Goal: Obtain resource: Download file/media

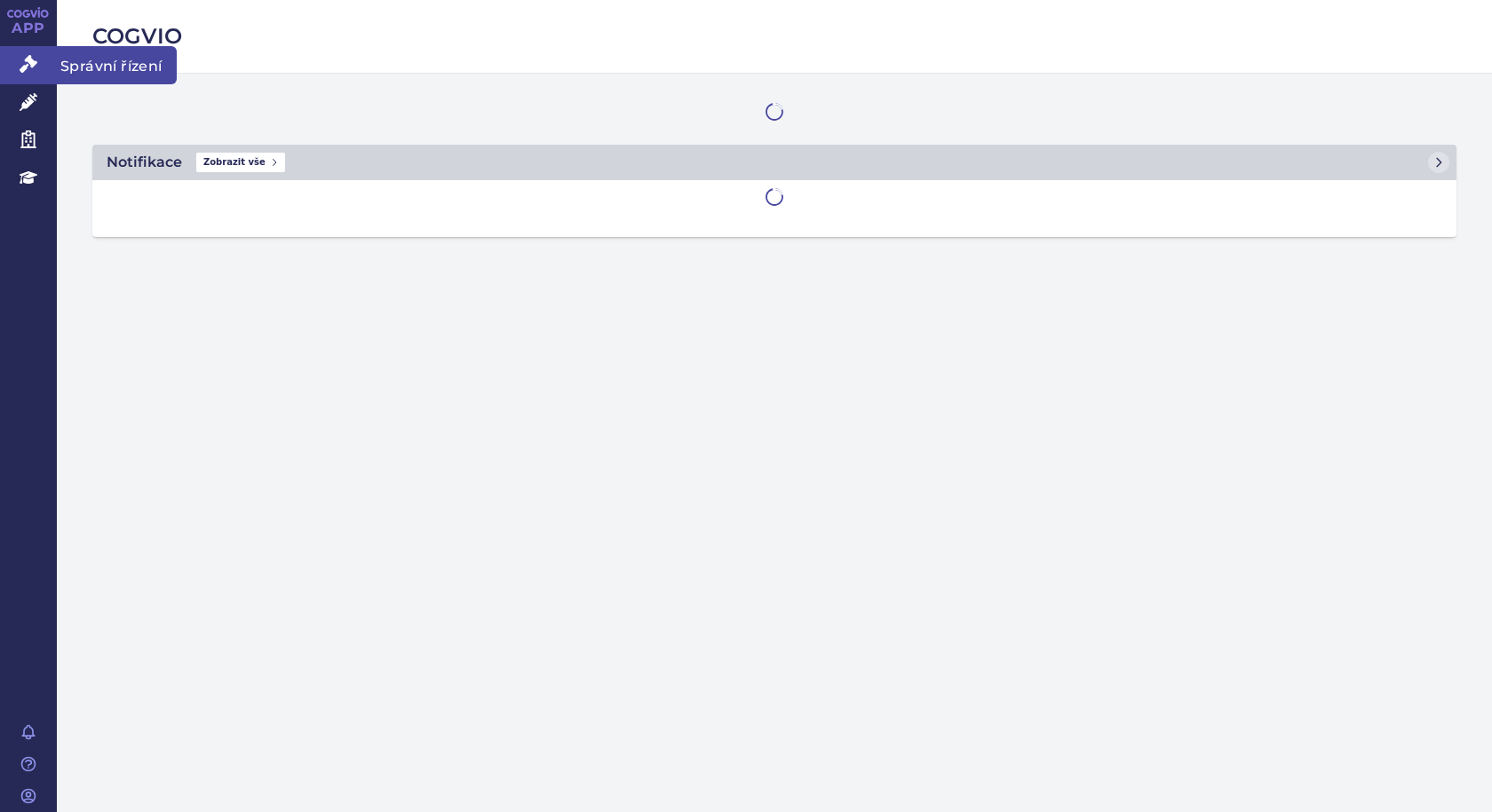
drag, startPoint x: 78, startPoint y: 61, endPoint x: 96, endPoint y: 61, distance: 18.0
click at [78, 61] on span "Správní řízení" at bounding box center [117, 64] width 120 height 37
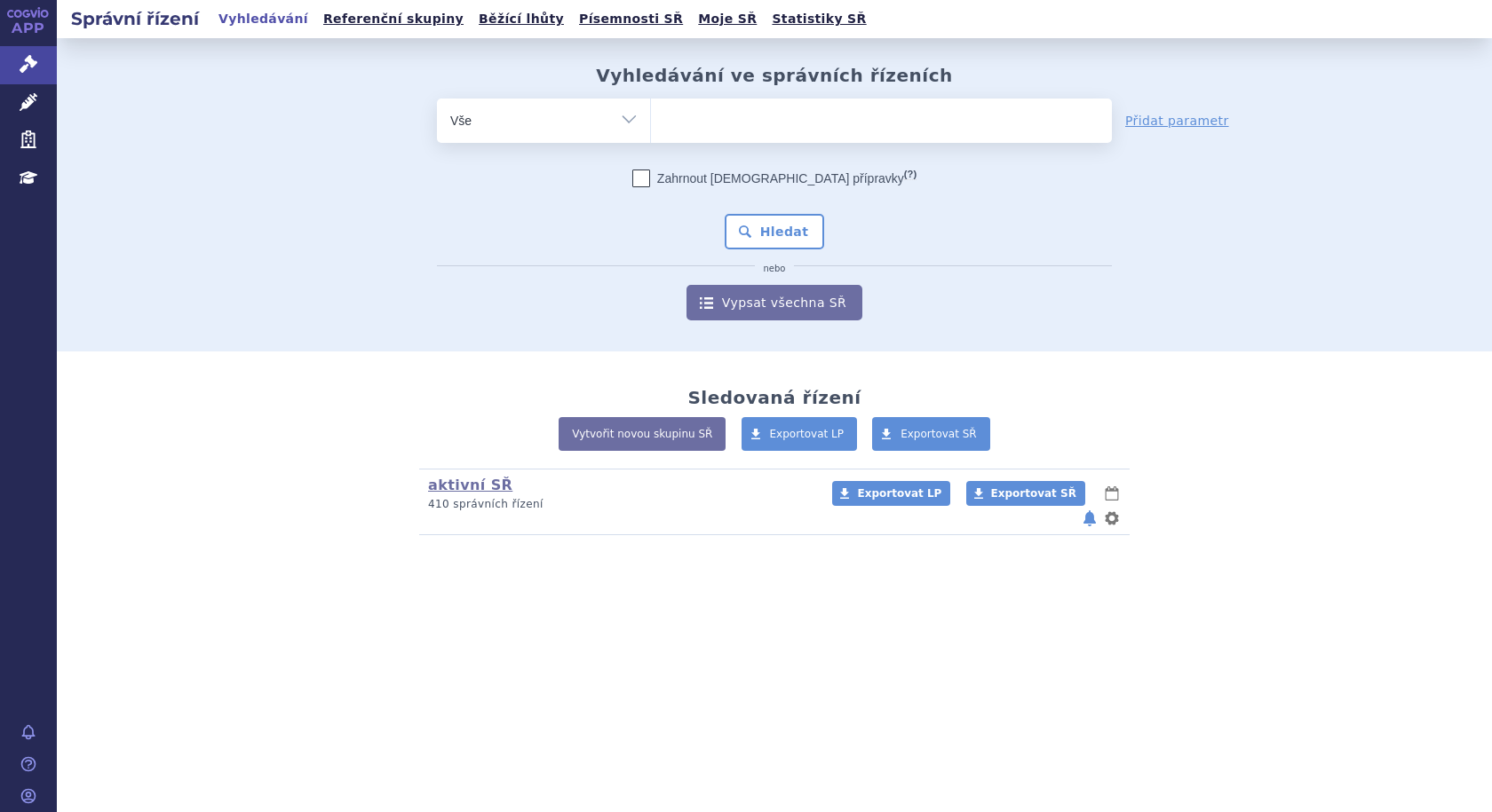
click at [698, 127] on ul at bounding box center [881, 117] width 461 height 37
click at [651, 127] on select at bounding box center [650, 120] width 1 height 45
type input "hetr"
type input "hetro"
type input "hetron"
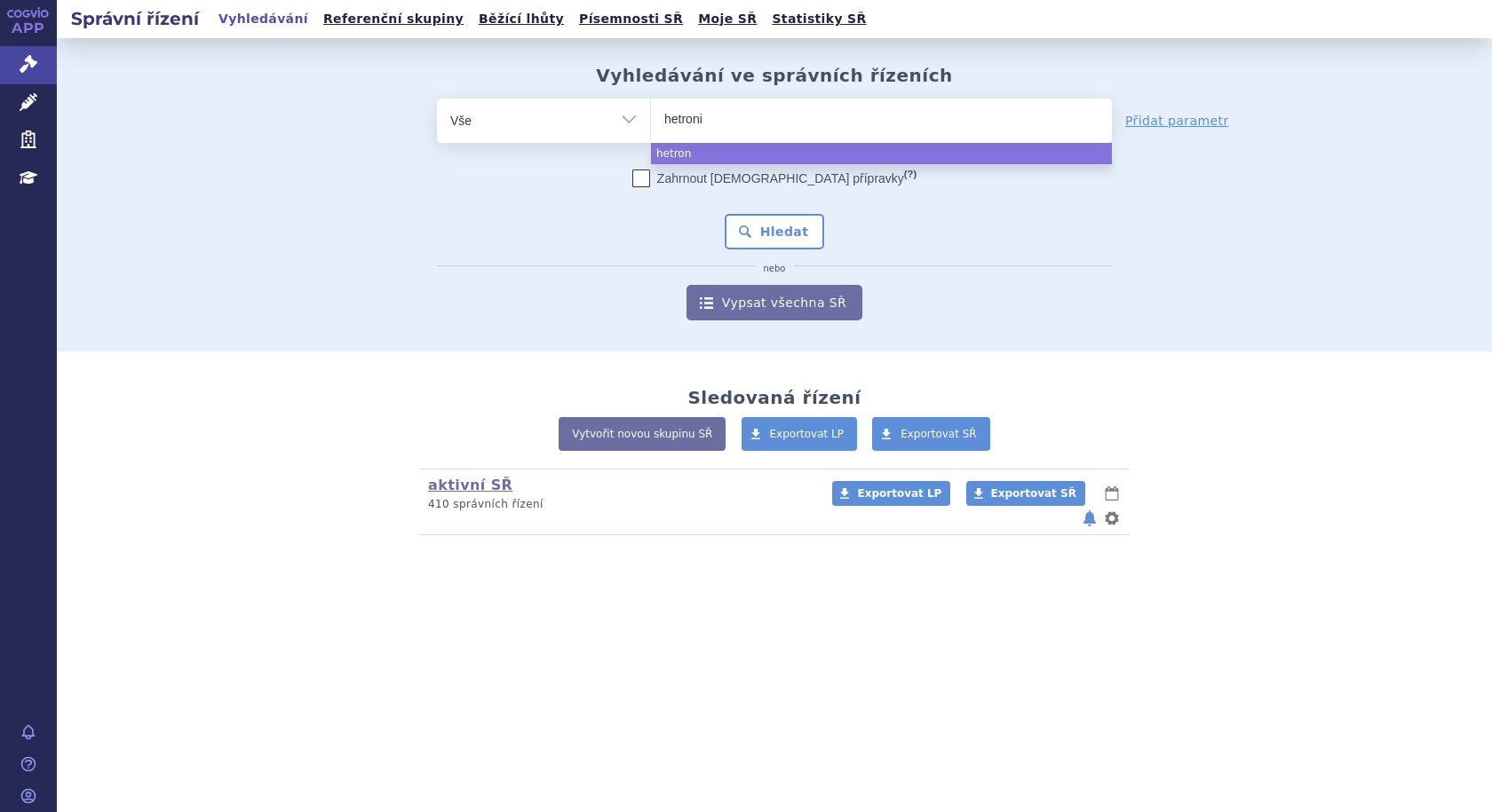
type input "hetronig"
type input "hetroni"
type input "hetronif"
type input "hetronifl"
type input "hetronifly"
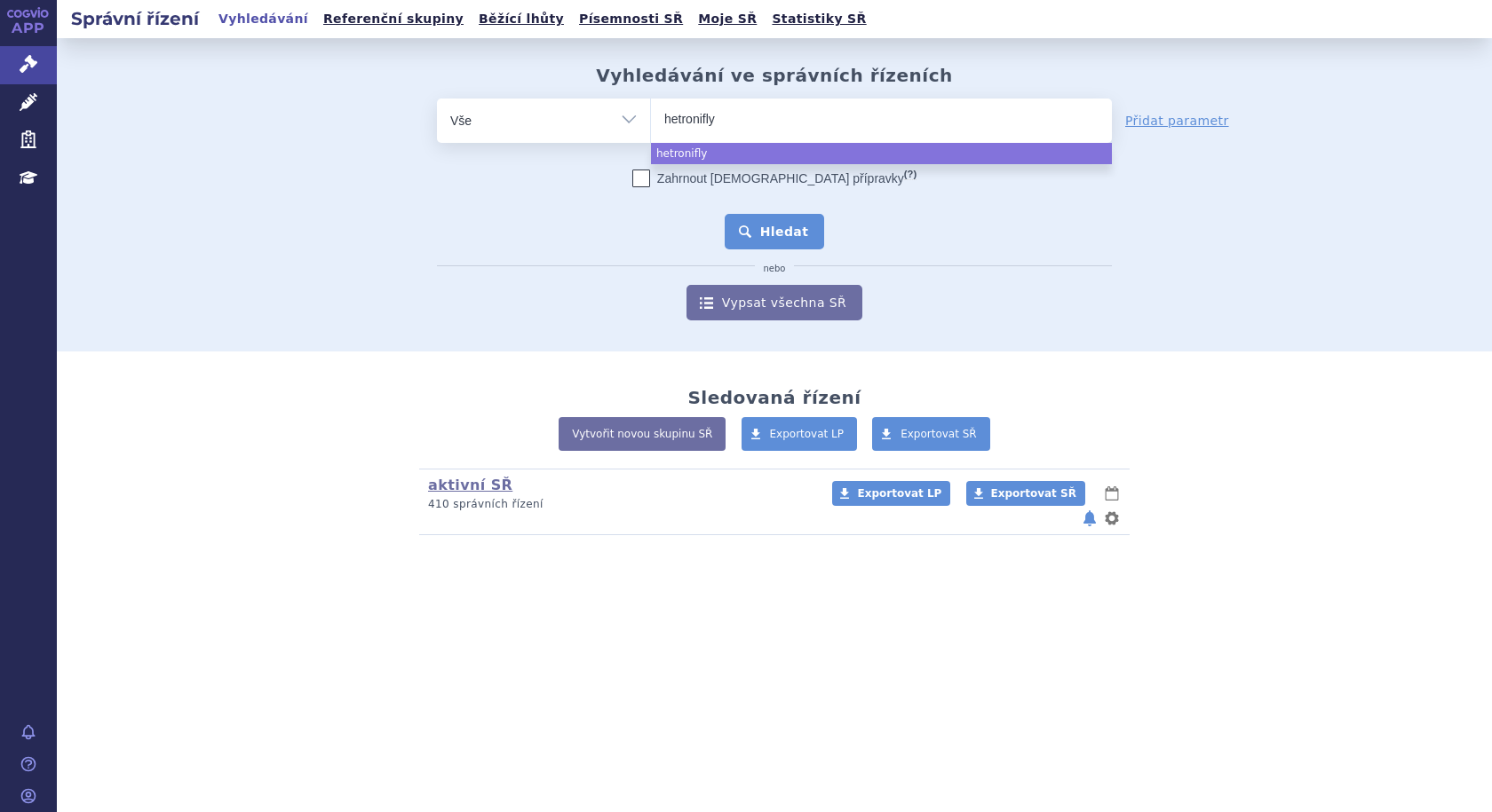
select select "hetronifly"
click at [769, 224] on button "Hledat" at bounding box center [774, 232] width 101 height 36
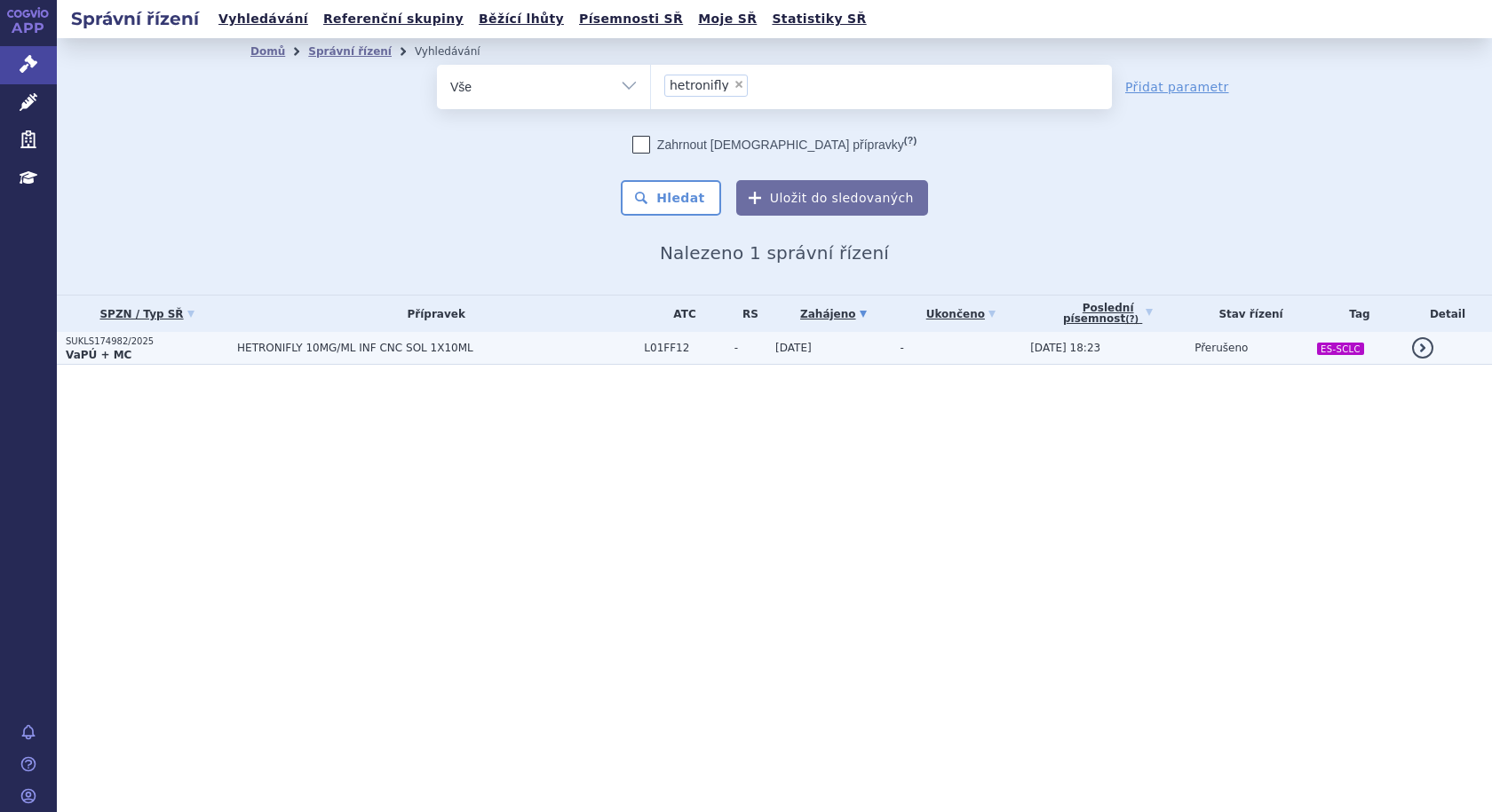
click at [578, 346] on span "HETRONIFLY 10MG/ML INF CNC SOL 1X10ML" at bounding box center [436, 348] width 398 height 12
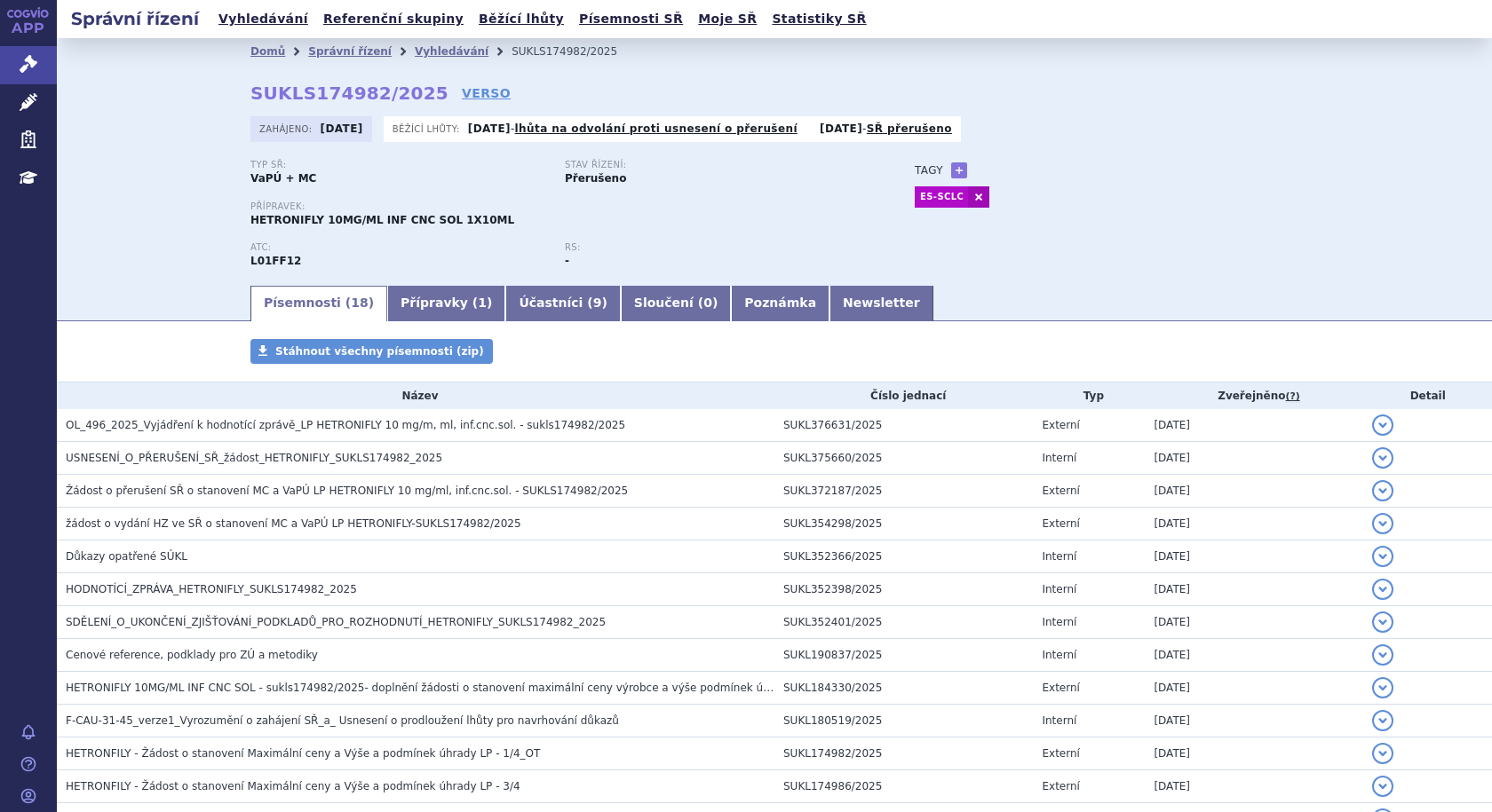
scroll to position [295, 0]
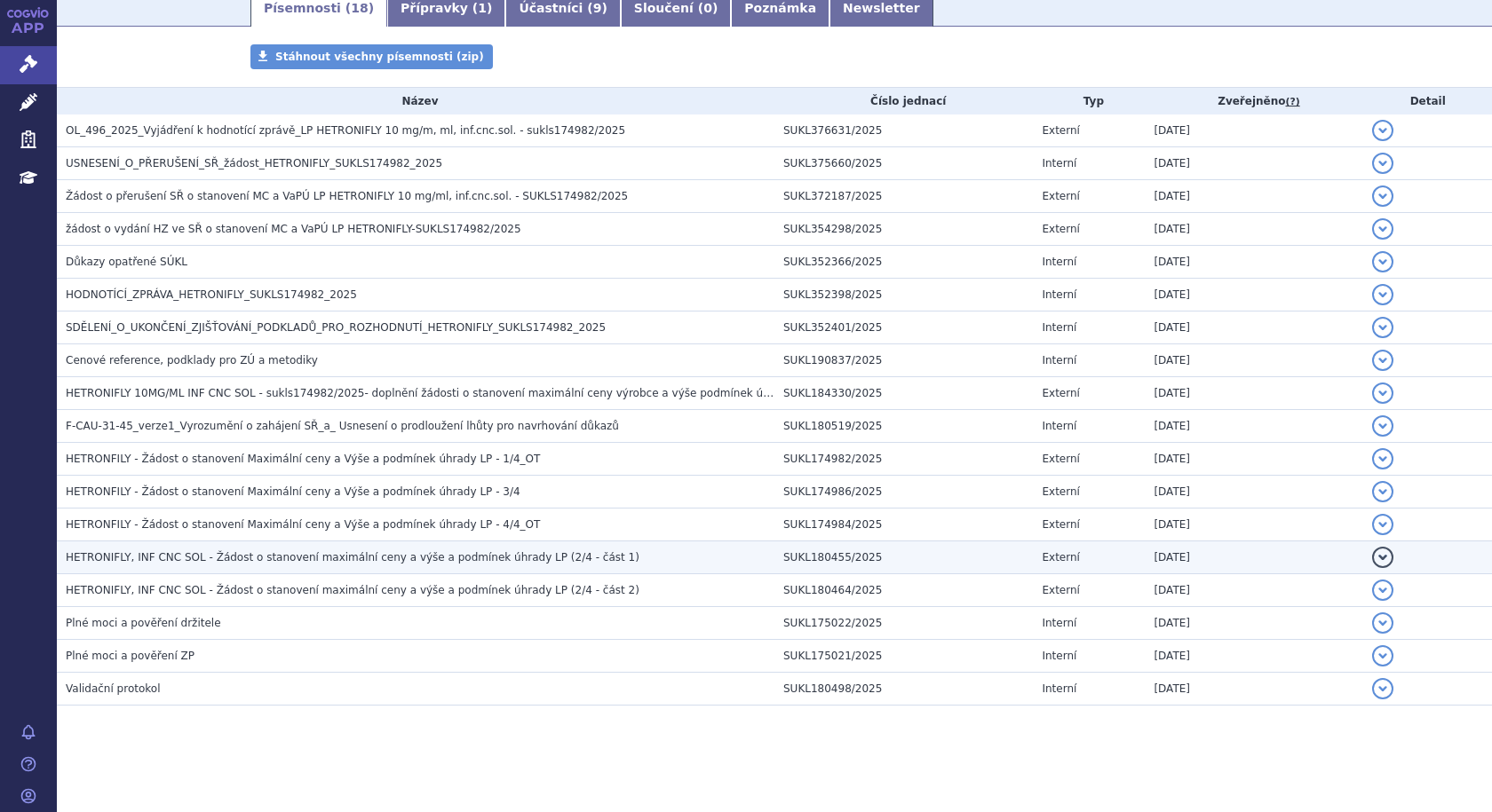
click at [147, 554] on span "HETRONIFLY, INF CNC SOL - Žádost o stanovení maximální ceny a výše a podmínek ú…" at bounding box center [353, 557] width 574 height 12
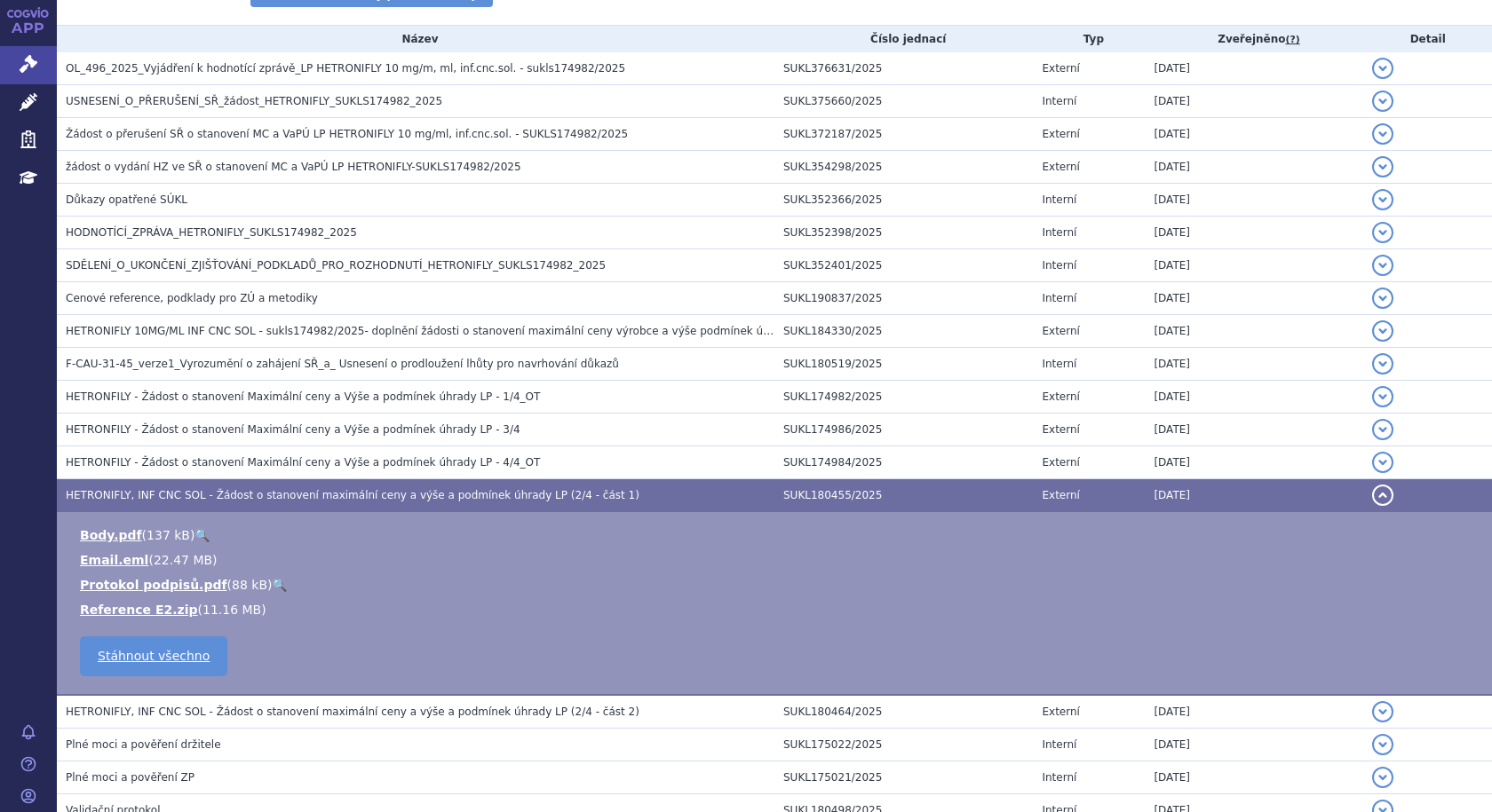
scroll to position [384, 0]
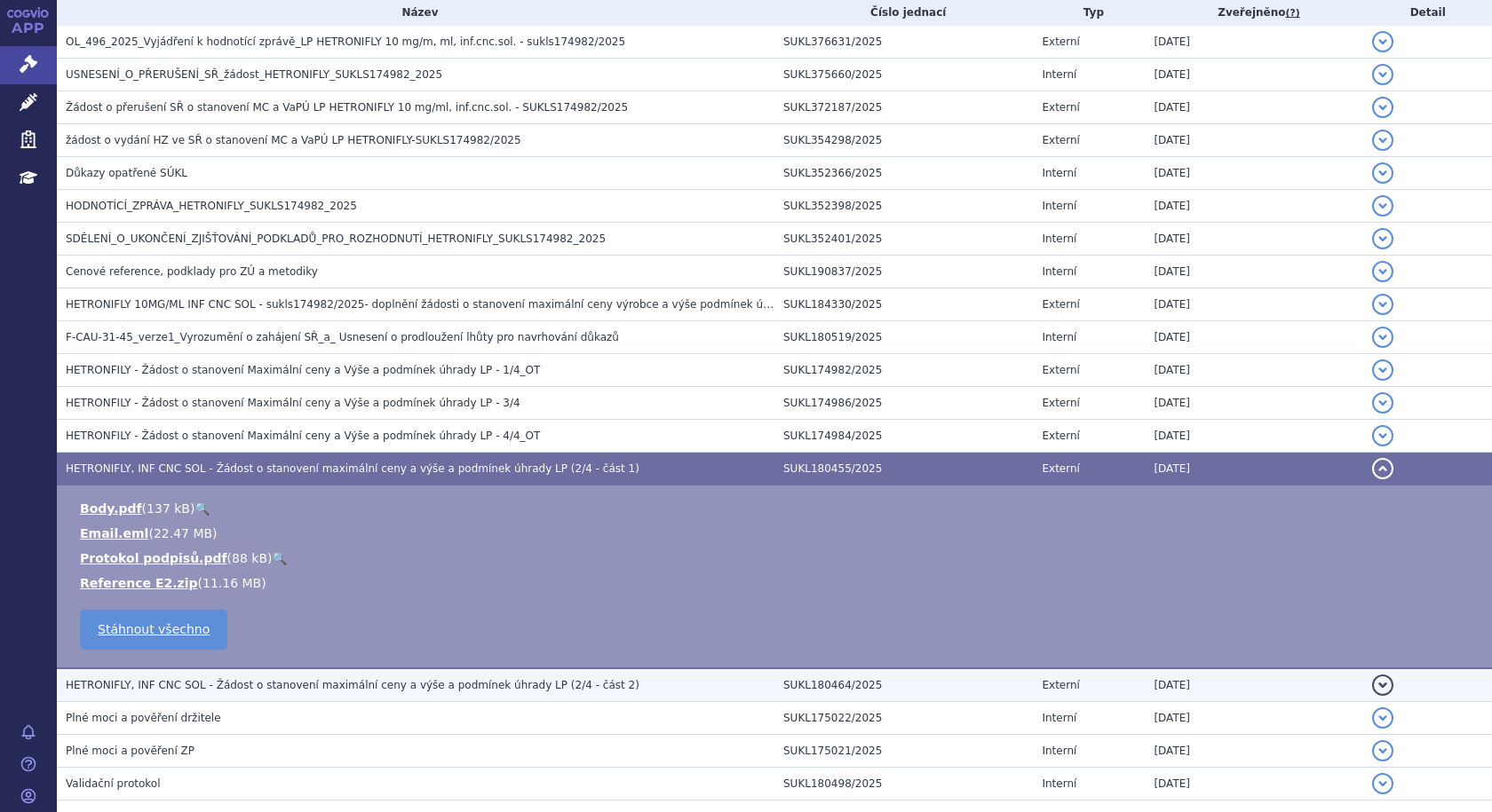
click at [402, 684] on span "HETRONIFLY, INF CNC SOL - Žádost o stanovení maximální ceny a výše a podmínek ú…" at bounding box center [353, 685] width 574 height 12
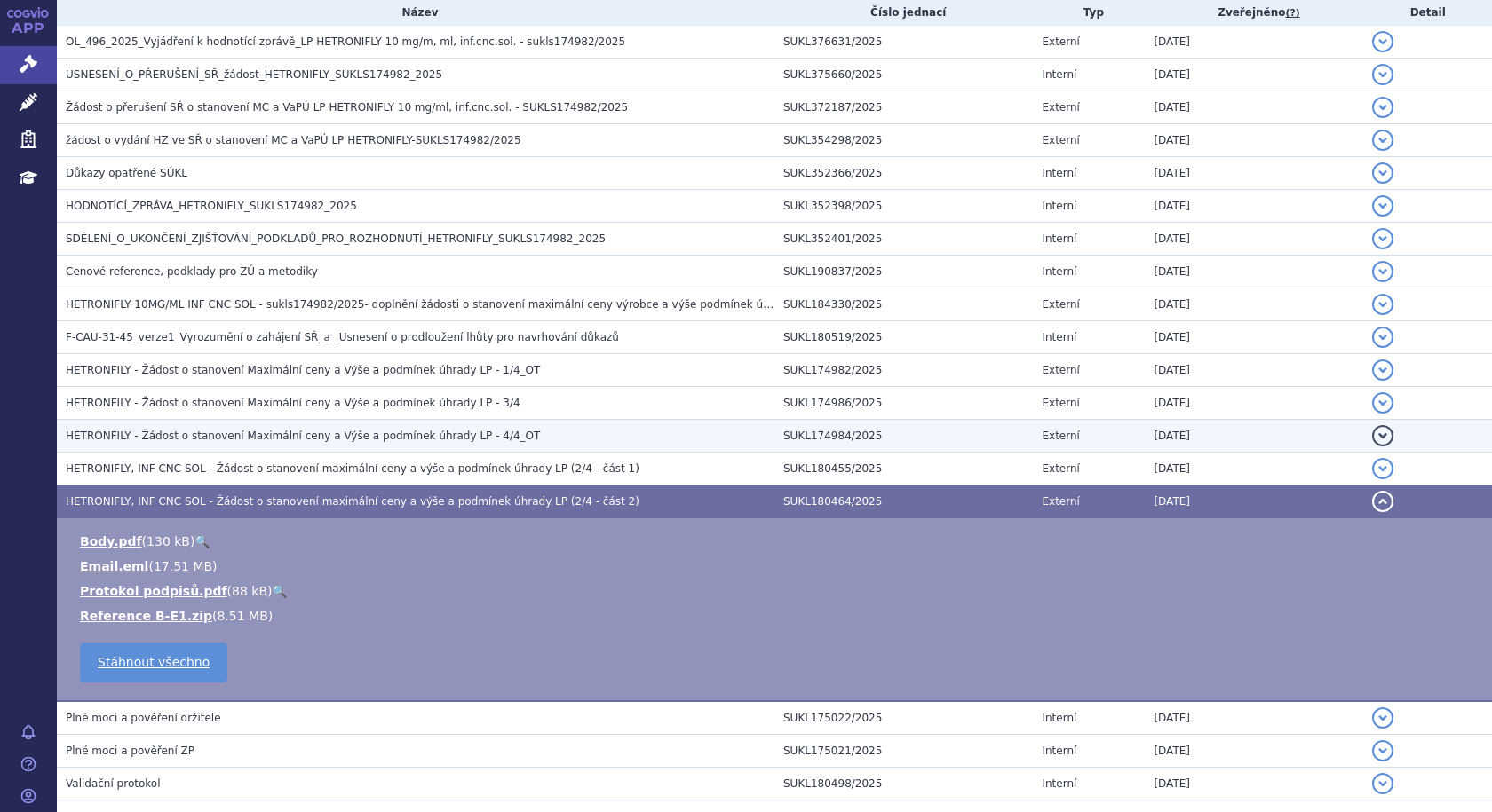
click at [350, 441] on span "HETRONFILY - Žádost o stanovení Maximální ceny a Výše a podmínek úhrady LP - 4/…" at bounding box center [303, 435] width 474 height 12
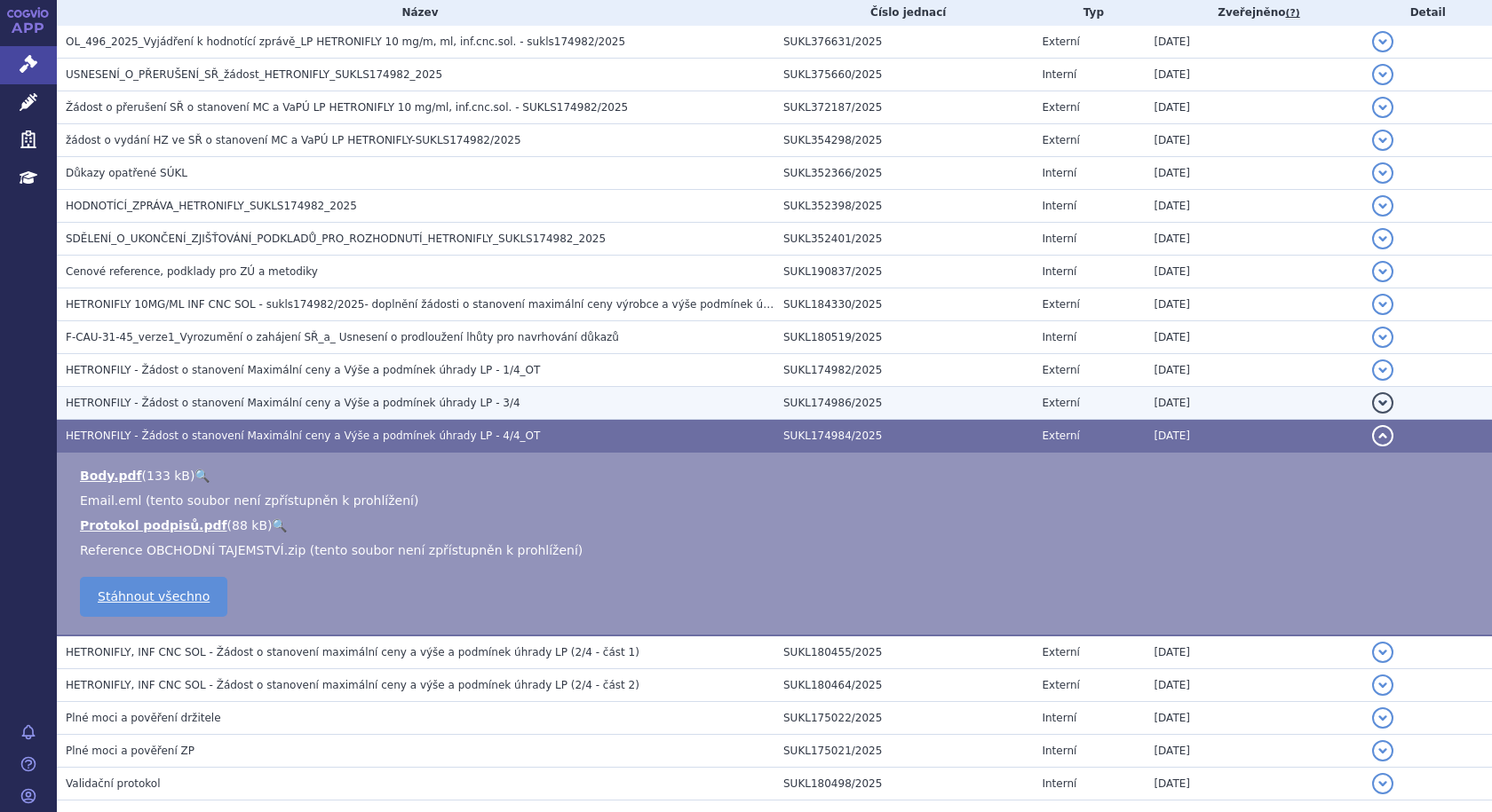
click at [359, 393] on td "HETRONFILY - Žádost o stanovení Maximální ceny a Výše a podmínek úhrady LP - 3/4" at bounding box center [416, 404] width 718 height 33
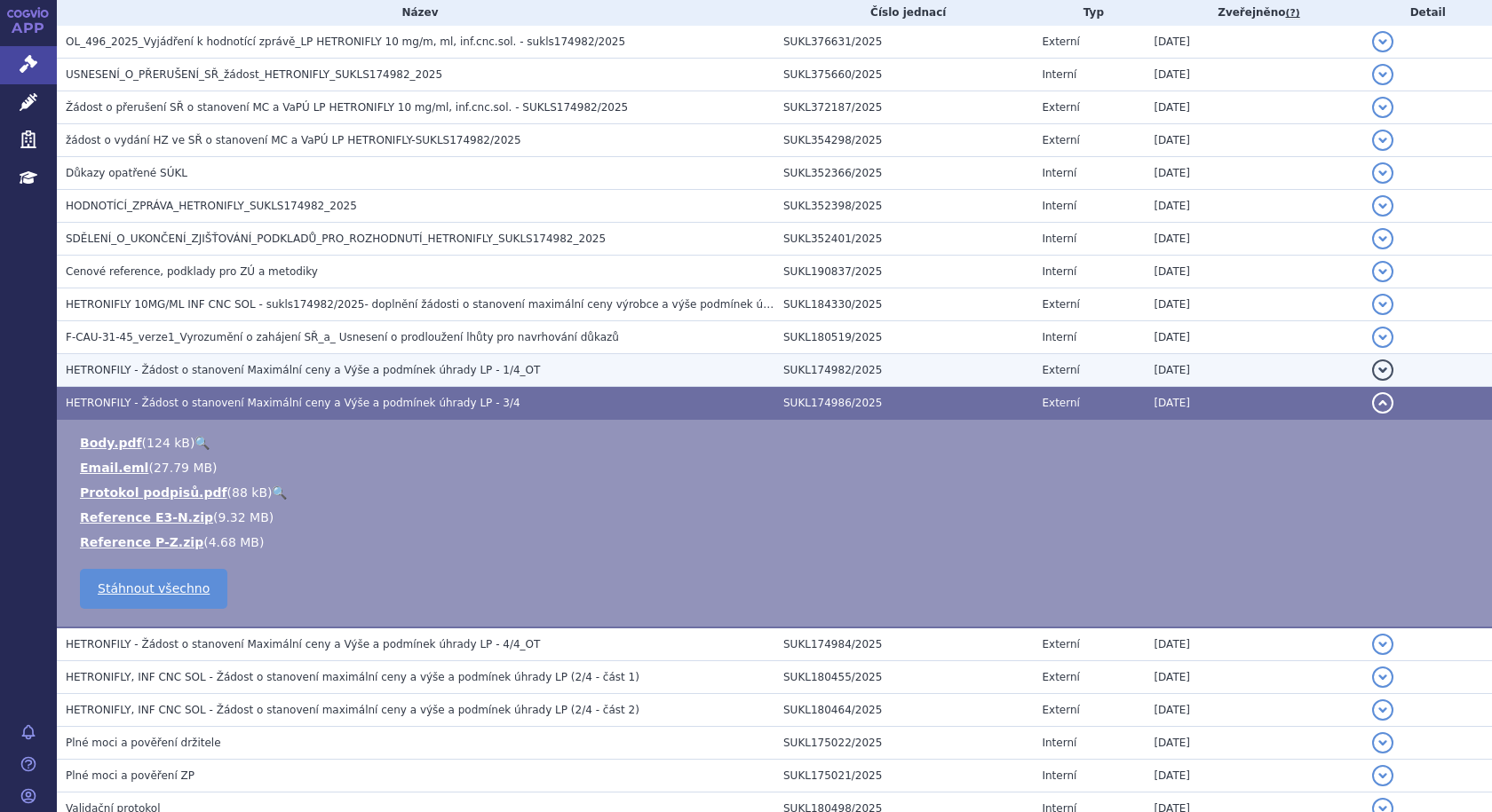
click at [363, 368] on span "HETRONFILY - Žádost o stanovení Maximální ceny a Výše a podmínek úhrady LP - 1/…" at bounding box center [303, 370] width 474 height 12
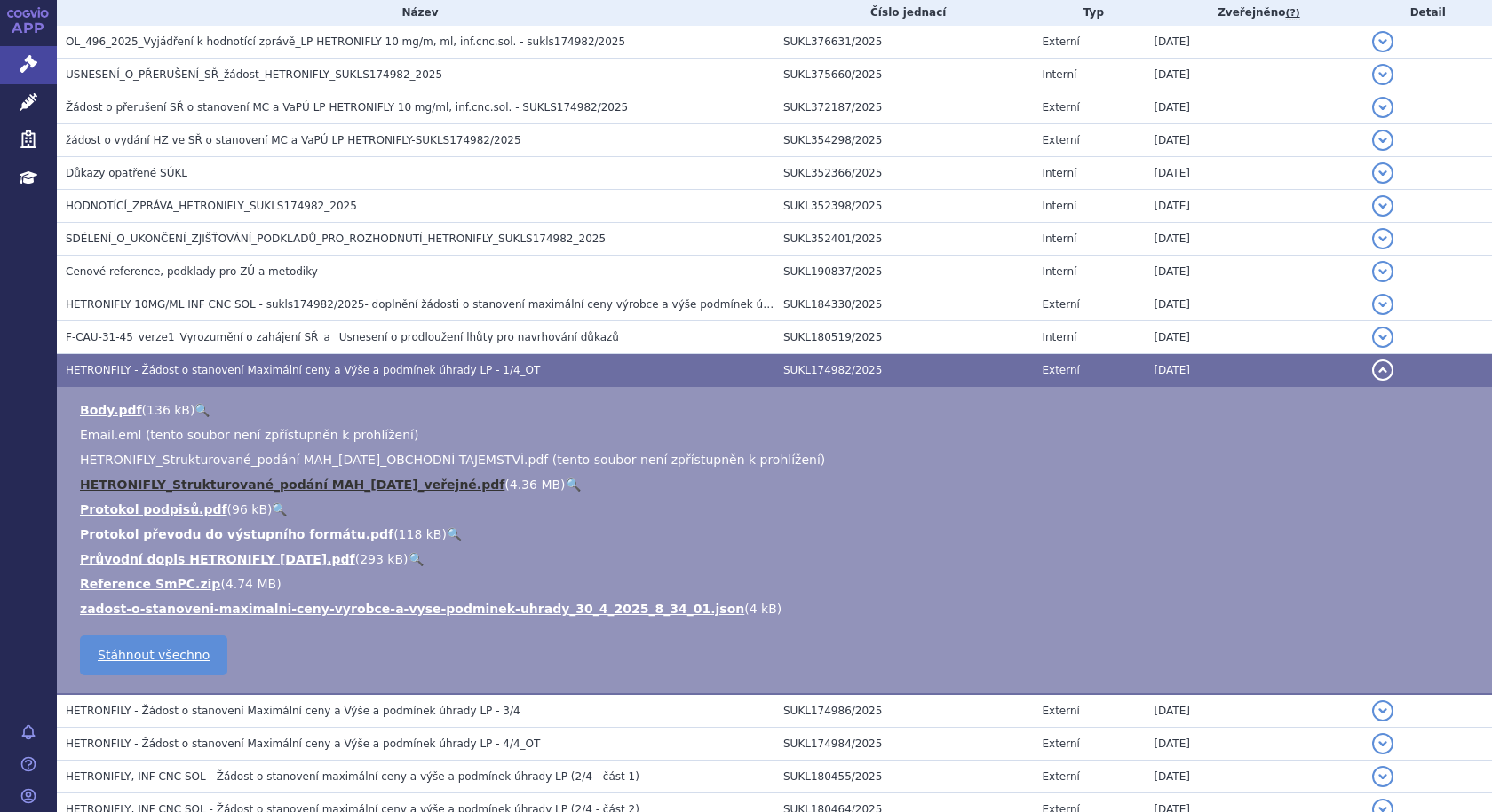
click at [390, 485] on link "HETRONIFLY_Strukturované_podání MAH_2025-04-28_veřejné.pdf" at bounding box center [292, 484] width 425 height 14
